Goal: Task Accomplishment & Management: Manage account settings

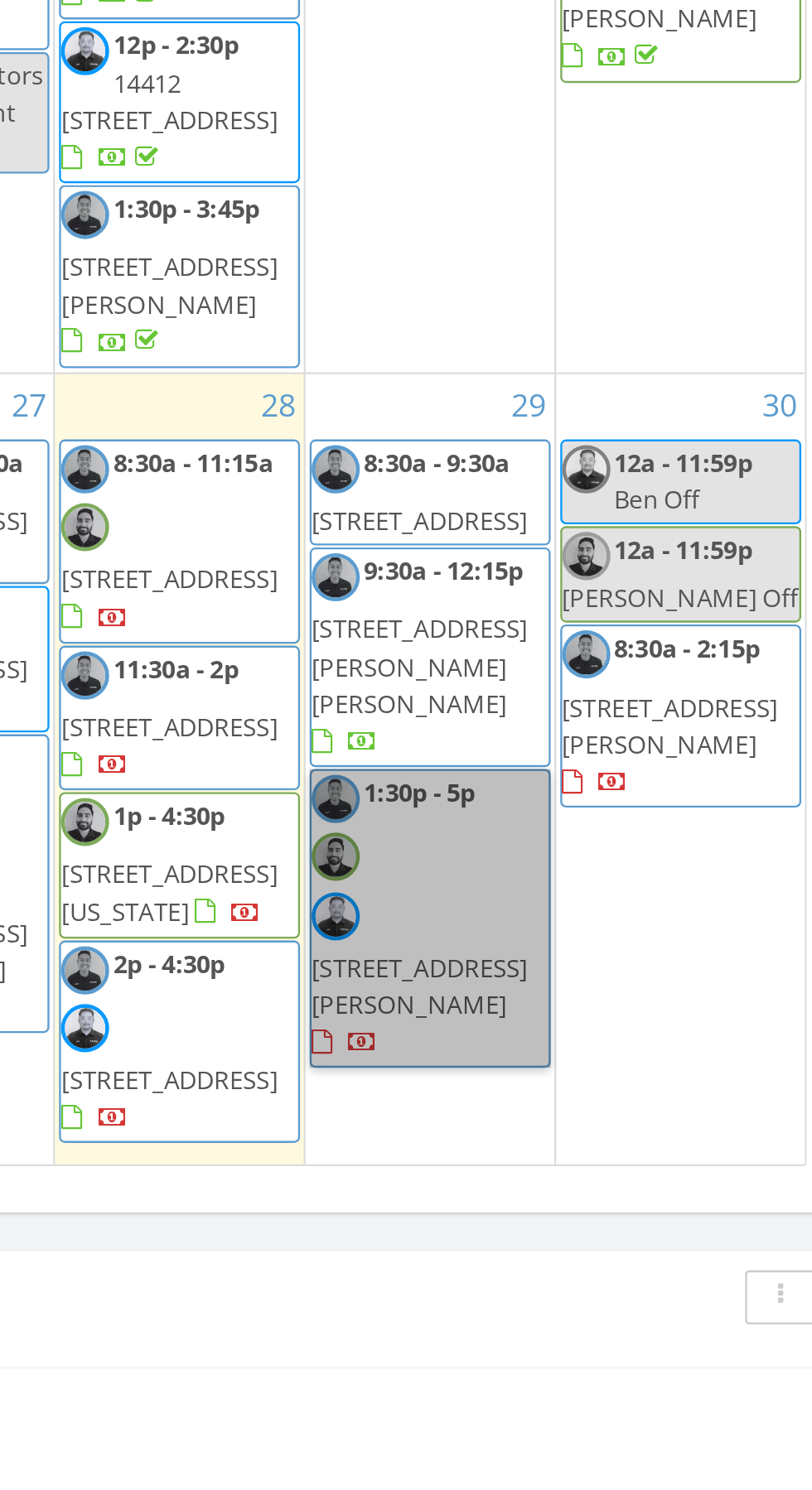
scroll to position [1248, 0]
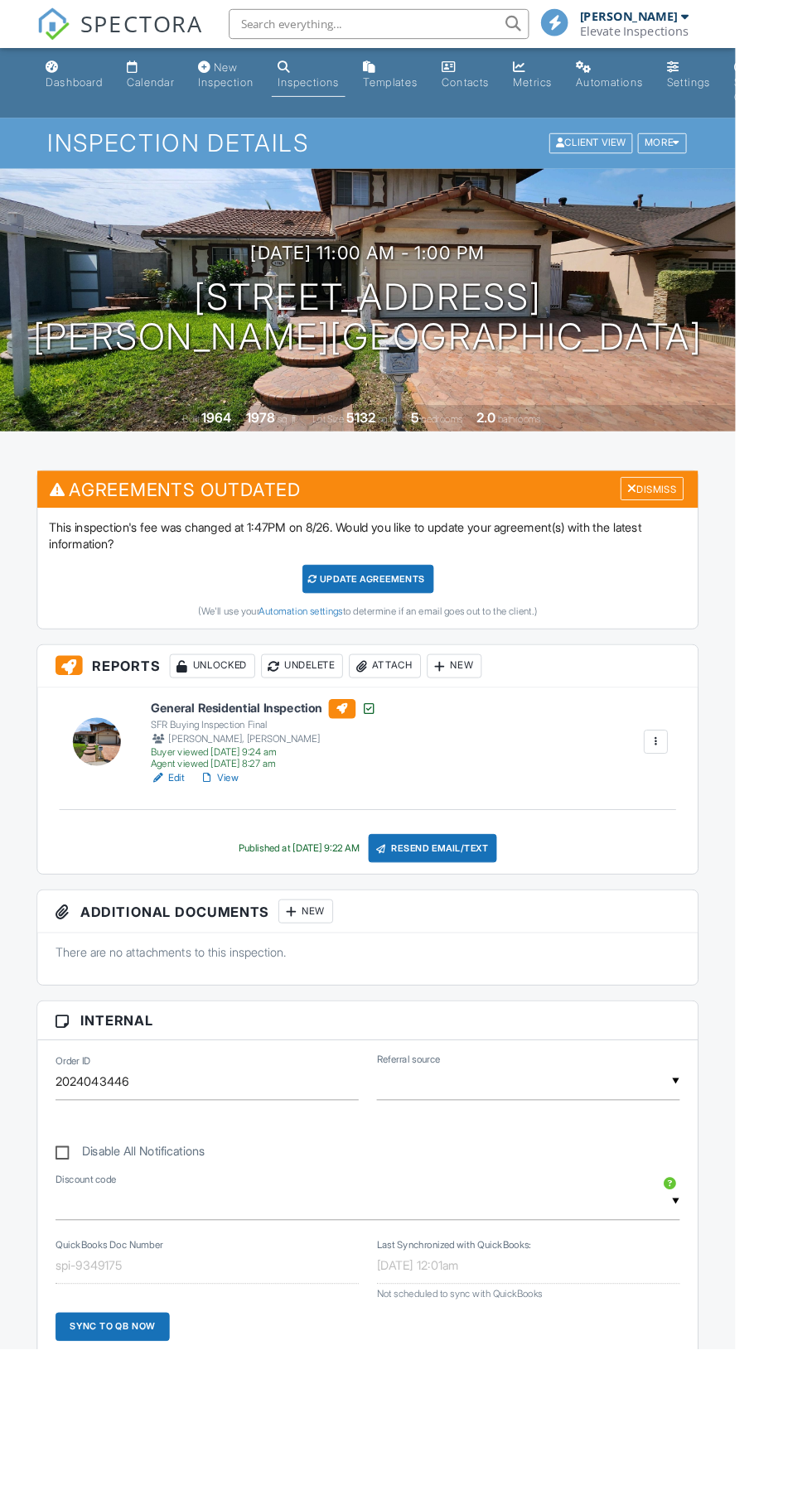
click at [254, 860] on link "View" at bounding box center [241, 858] width 43 height 16
click at [255, 858] on link "View" at bounding box center [241, 858] width 43 height 16
